Goal: Task Accomplishment & Management: Manage account settings

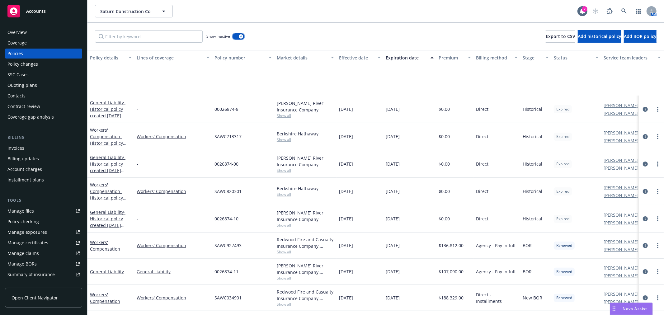
scroll to position [138, 0]
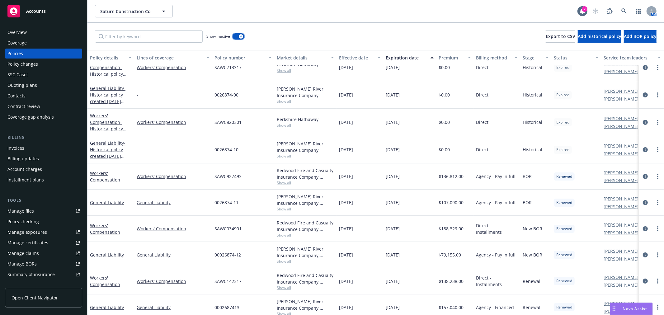
click at [241, 35] on icon "button" at bounding box center [241, 36] width 2 height 2
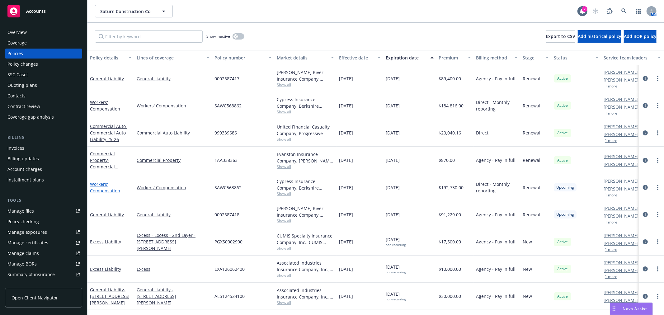
click at [99, 185] on link "Workers' Compensation" at bounding box center [105, 187] width 30 height 12
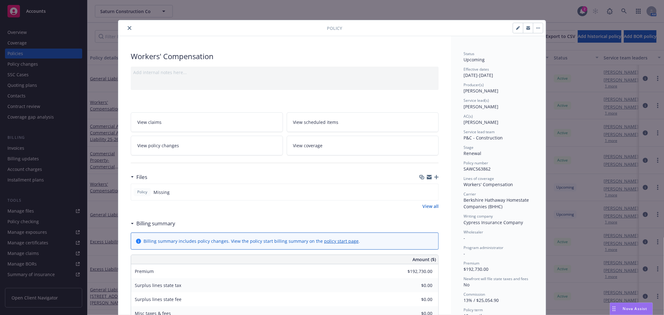
drag, startPoint x: 515, startPoint y: 29, endPoint x: 491, endPoint y: 41, distance: 27.1
click at [516, 29] on icon "button" at bounding box center [517, 28] width 3 height 3
select select "RENEWAL"
select select "12"
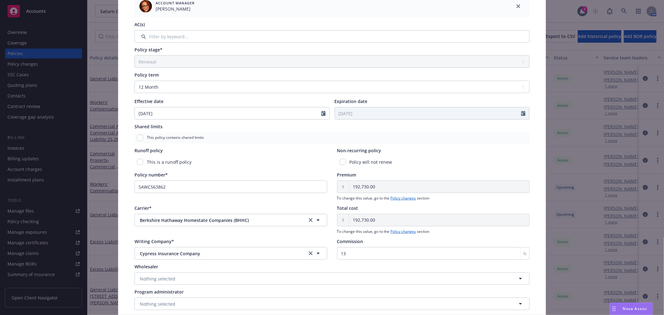
scroll to position [173, 0]
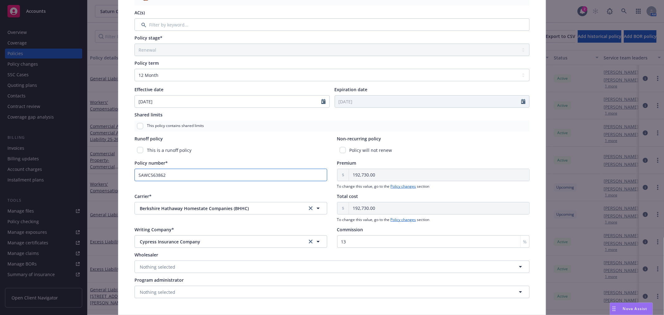
drag, startPoint x: 181, startPoint y: 176, endPoint x: -152, endPoint y: 169, distance: 333.5
click at [0, 169] on html "Accounts Overview Coverage Policies Policy changes SSC Cases Quoting plans Cont…" at bounding box center [332, 157] width 664 height 315
paste input "669145"
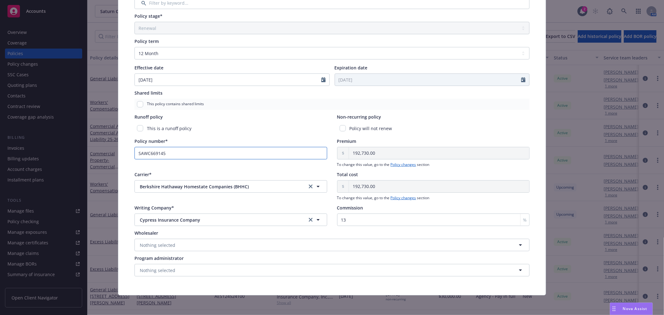
scroll to position [0, 0]
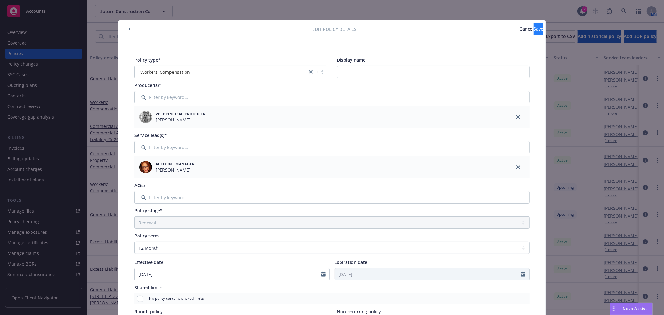
type input "SAWC669145"
click at [534, 29] on span "Save" at bounding box center [539, 29] width 10 height 6
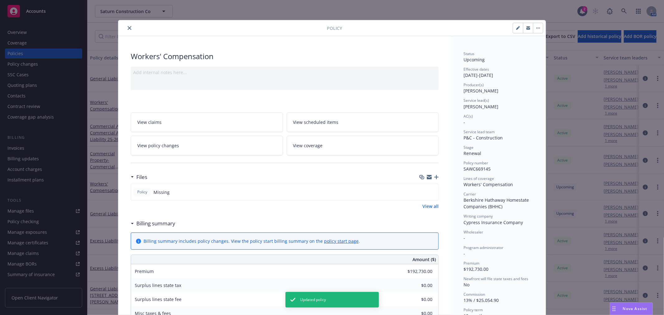
click at [128, 27] on icon "close" at bounding box center [130, 28] width 4 height 4
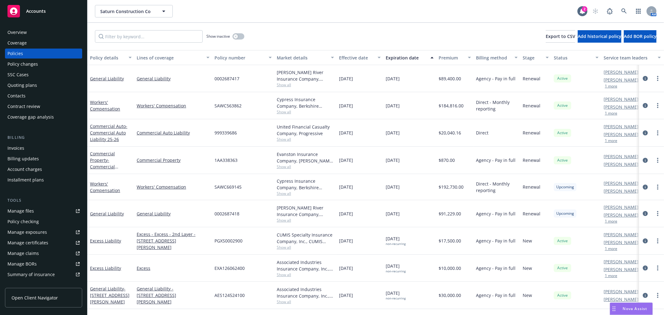
click at [33, 12] on span "Accounts" at bounding box center [36, 11] width 20 height 5
